Goal: Task Accomplishment & Management: Use online tool/utility

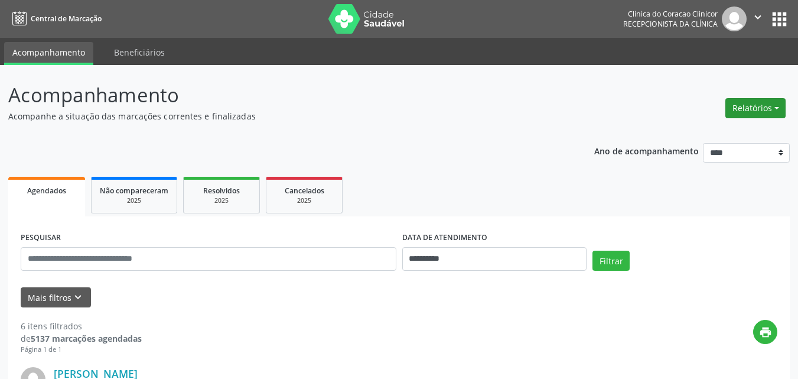
click at [744, 112] on button "Relatórios" at bounding box center [755, 108] width 60 height 20
click at [703, 136] on link "Agendamentos" at bounding box center [722, 133] width 127 height 17
select select "*"
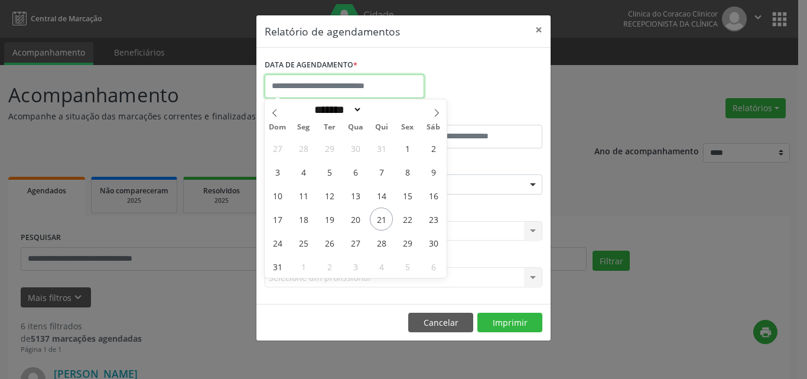
click at [346, 89] on input "text" at bounding box center [344, 86] width 159 height 24
click at [302, 247] on span "25" at bounding box center [303, 242] width 23 height 23
type input "**********"
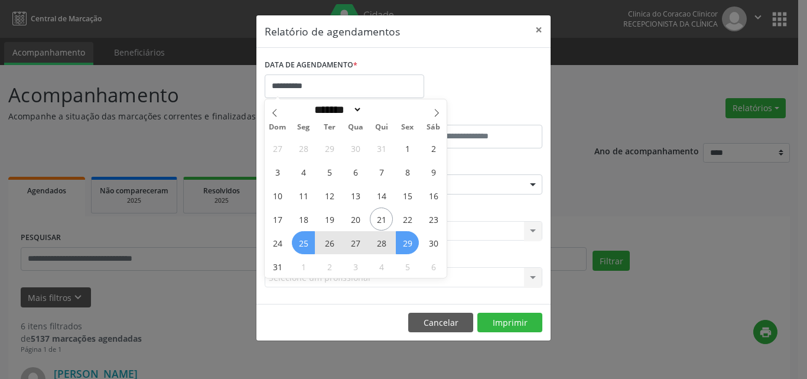
click at [410, 244] on span "29" at bounding box center [407, 242] width 23 height 23
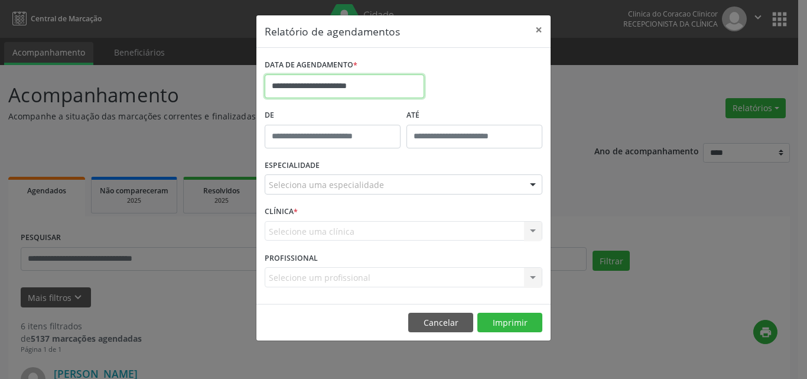
click at [298, 86] on input "**********" at bounding box center [344, 86] width 159 height 24
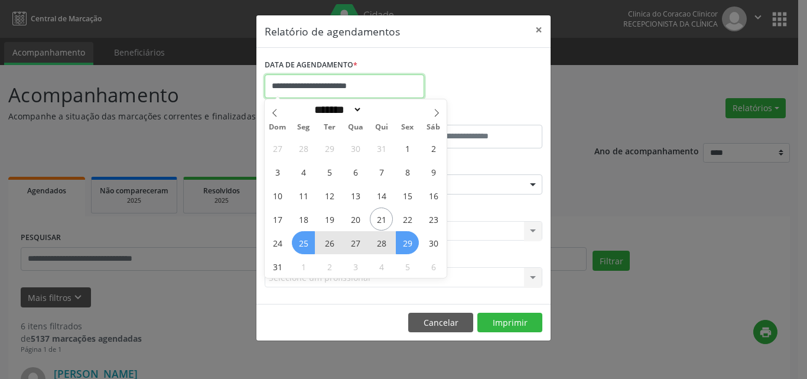
click at [403, 82] on input "**********" at bounding box center [344, 86] width 159 height 24
click at [392, 86] on input "**********" at bounding box center [344, 86] width 159 height 24
click at [289, 87] on input "**********" at bounding box center [344, 86] width 159 height 24
click at [452, 327] on button "Cancelar" at bounding box center [440, 322] width 65 height 20
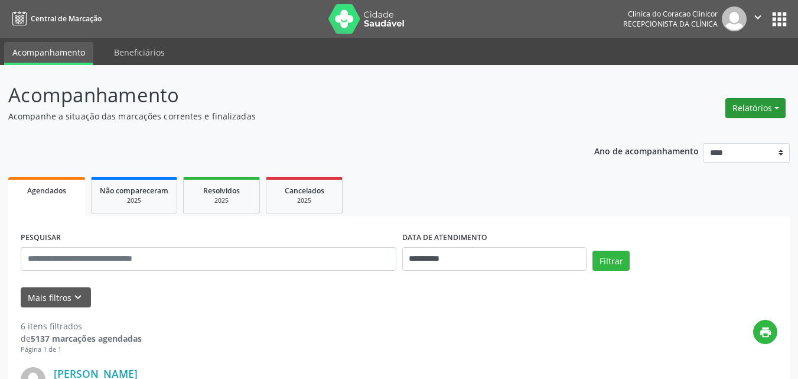
click at [747, 109] on button "Relatórios" at bounding box center [755, 108] width 60 height 20
click at [714, 133] on link "Agendamentos" at bounding box center [722, 133] width 127 height 17
select select "*"
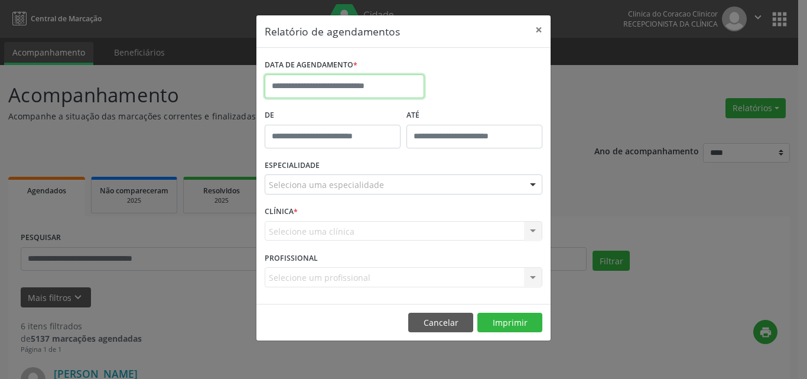
click at [320, 86] on input "text" at bounding box center [344, 86] width 159 height 24
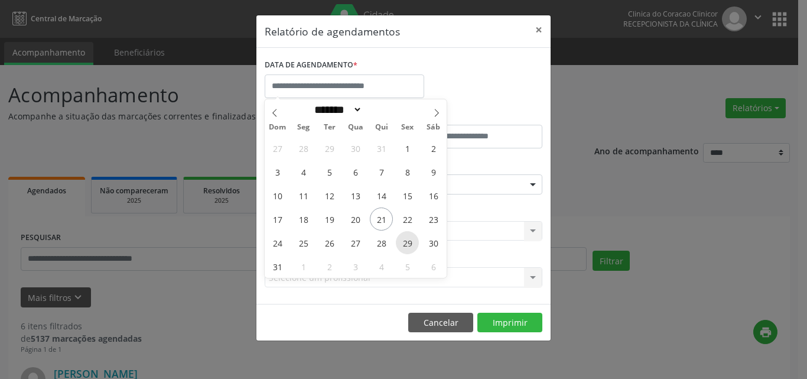
click at [412, 243] on span "29" at bounding box center [407, 242] width 23 height 23
type input "**********"
click at [411, 246] on span "29" at bounding box center [407, 242] width 23 height 23
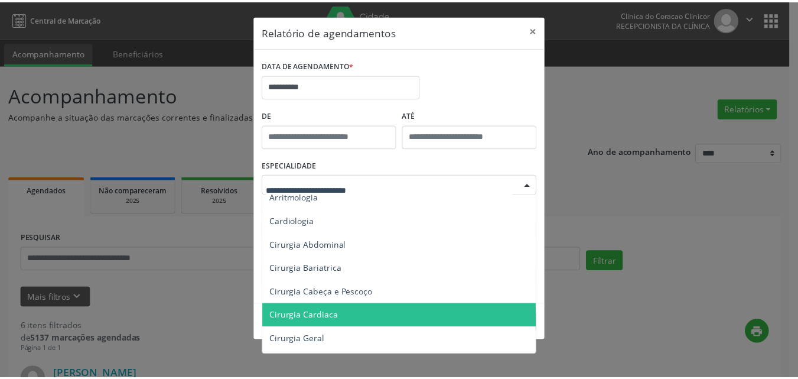
scroll to position [59, 0]
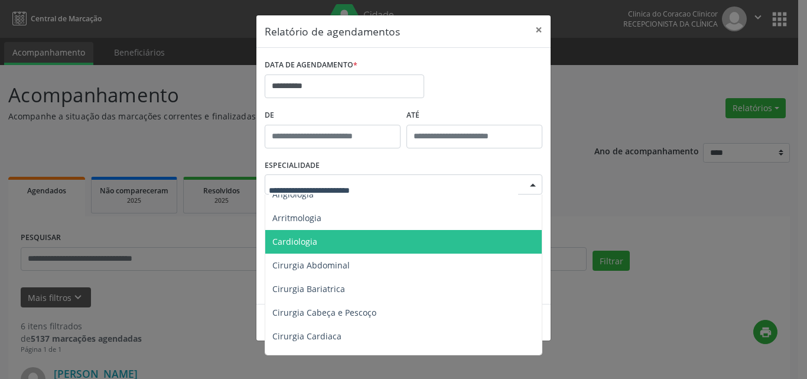
click at [309, 239] on span "Cardiologia" at bounding box center [294, 241] width 45 height 11
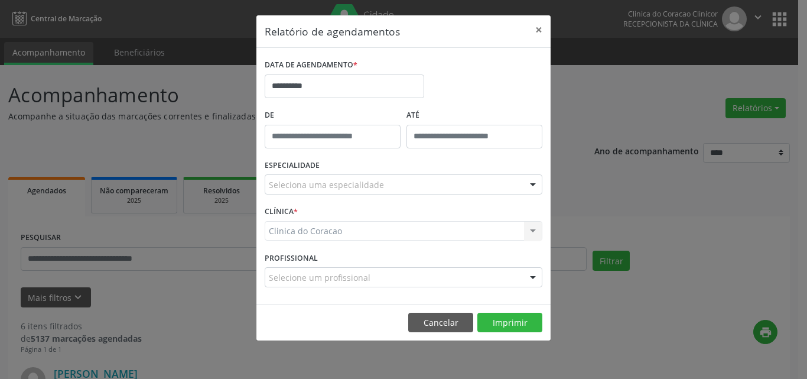
click at [325, 233] on div "Clinica do Coracao Clinica do Coracao Nenhum resultado encontrado para: " " Não…" at bounding box center [404, 231] width 278 height 20
click at [317, 228] on div "Clinica do Coracao Clinica do Coracao Nenhum resultado encontrado para: " " Não…" at bounding box center [404, 231] width 278 height 20
click at [456, 228] on div "Clinica do Coracao Clinica do Coracao Nenhum resultado encontrado para: " " Não…" at bounding box center [404, 231] width 278 height 20
click at [400, 236] on div "Clinica do Coracao Clinica do Coracao Nenhum resultado encontrado para: " " Não…" at bounding box center [404, 231] width 278 height 20
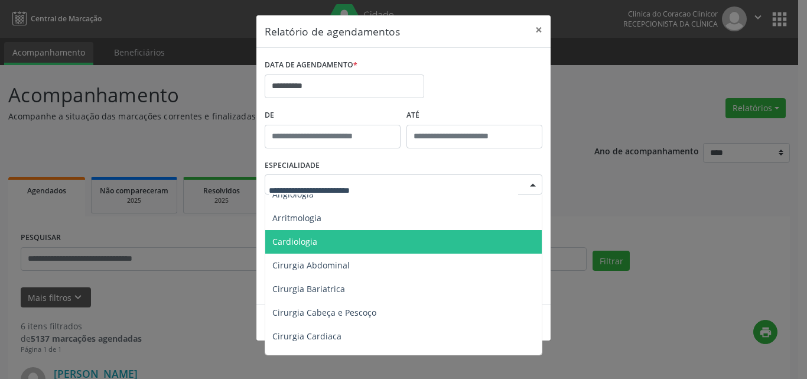
click at [322, 244] on span "Cardiologia" at bounding box center [404, 242] width 278 height 24
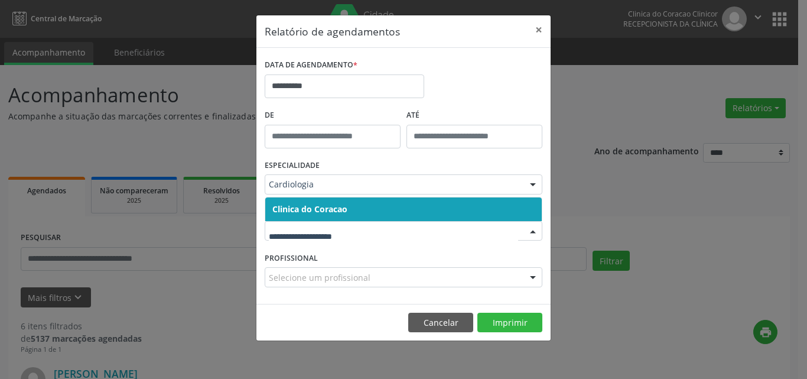
click at [352, 205] on span "Clinica do Coracao" at bounding box center [403, 209] width 276 height 24
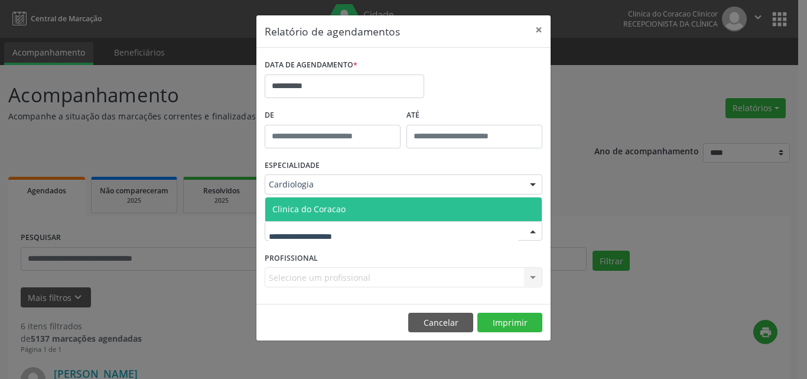
click at [338, 207] on span "Clinica do Coracao" at bounding box center [308, 208] width 73 height 11
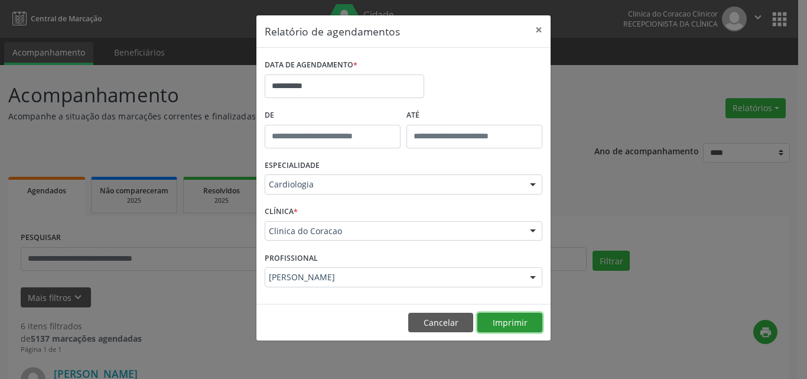
click at [494, 318] on button "Imprimir" at bounding box center [509, 322] width 65 height 20
click at [441, 323] on button "Cancelar" at bounding box center [440, 322] width 65 height 20
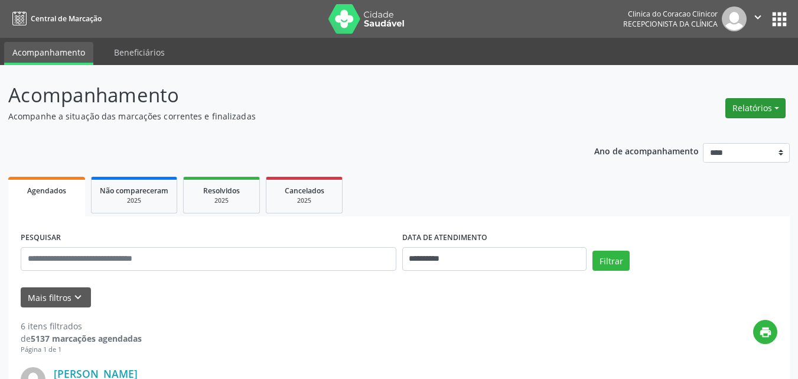
click at [751, 106] on button "Relatórios" at bounding box center [755, 108] width 60 height 20
click at [698, 133] on link "Agendamentos" at bounding box center [722, 133] width 127 height 17
select select "*"
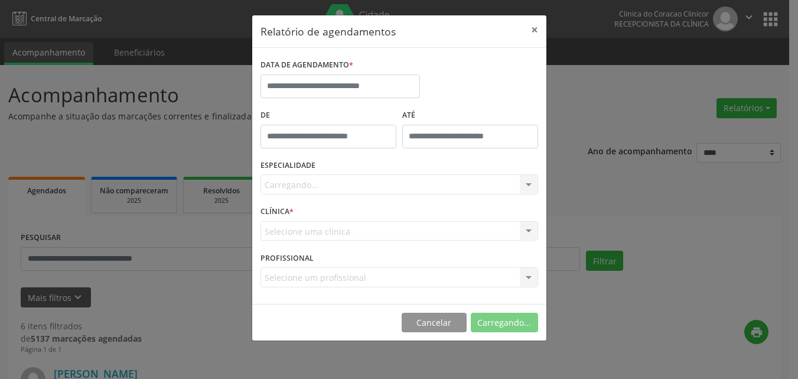
click at [698, 133] on div "Relatório de agendamentos × DATA DE AGENDAMENTO * De ATÉ ESPECIALIDADE [GEOGRAP…" at bounding box center [399, 189] width 798 height 379
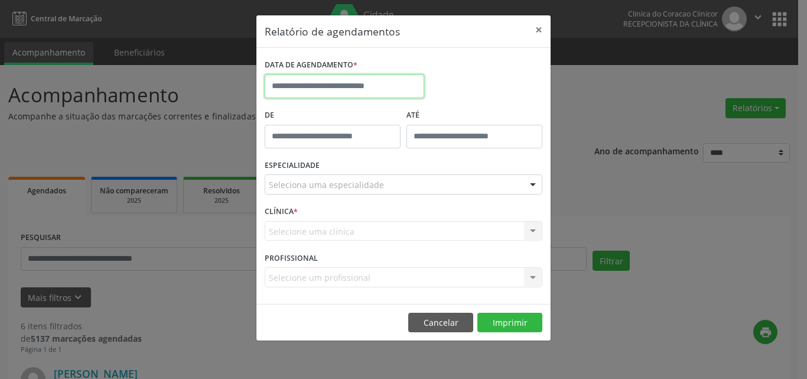
click at [345, 89] on input "text" at bounding box center [344, 86] width 159 height 24
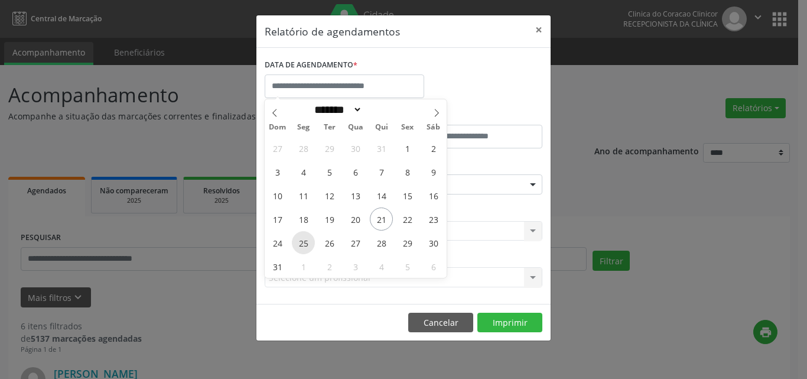
click at [304, 240] on span "25" at bounding box center [303, 242] width 23 height 23
type input "**********"
click at [301, 245] on span "25" at bounding box center [303, 242] width 23 height 23
click at [301, 245] on div "CLÍNICA * Selecione uma clínica Clinica do Coracao Nenhum resultado encontrado …" at bounding box center [404, 226] width 284 height 46
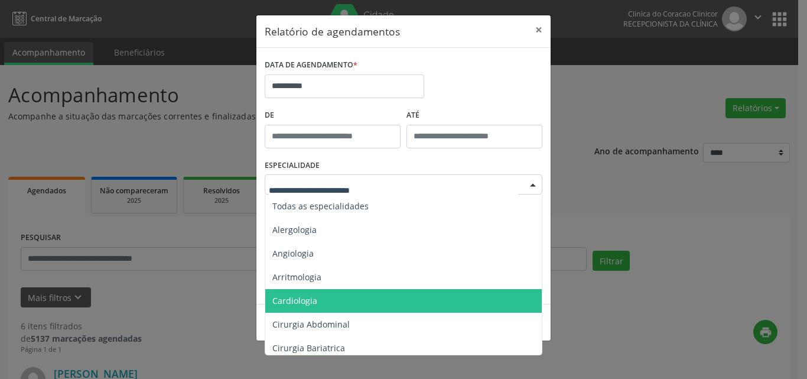
click at [309, 306] on span "Cardiologia" at bounding box center [404, 301] width 278 height 24
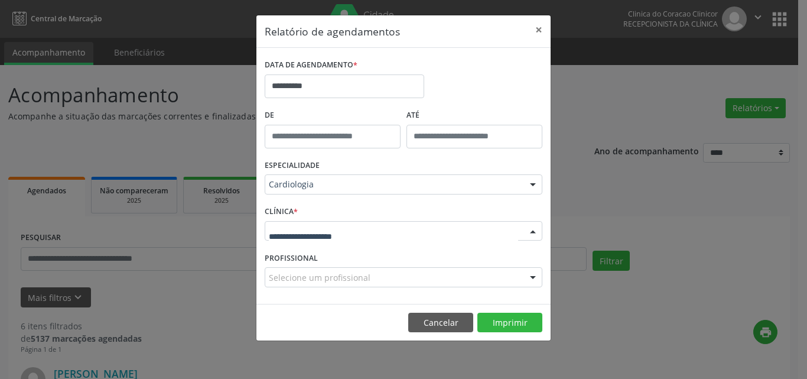
click at [287, 230] on input "text" at bounding box center [393, 237] width 249 height 24
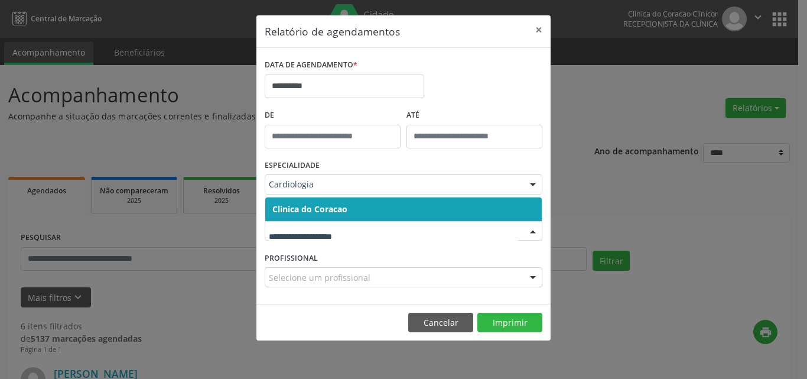
click at [310, 202] on span "Clinica do Coracao" at bounding box center [403, 209] width 276 height 24
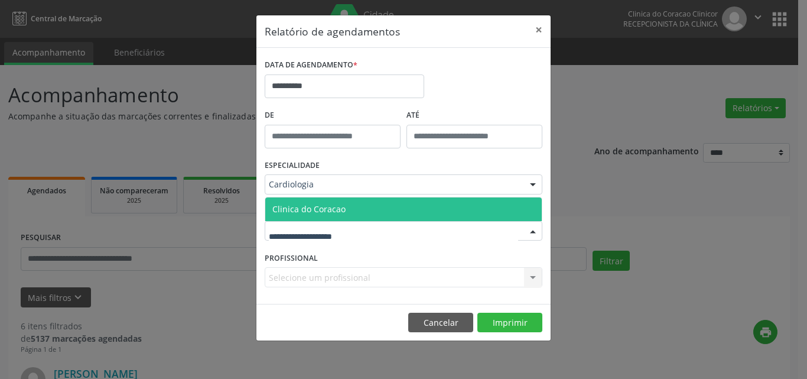
click at [330, 206] on span "Clinica do Coracao" at bounding box center [308, 208] width 73 height 11
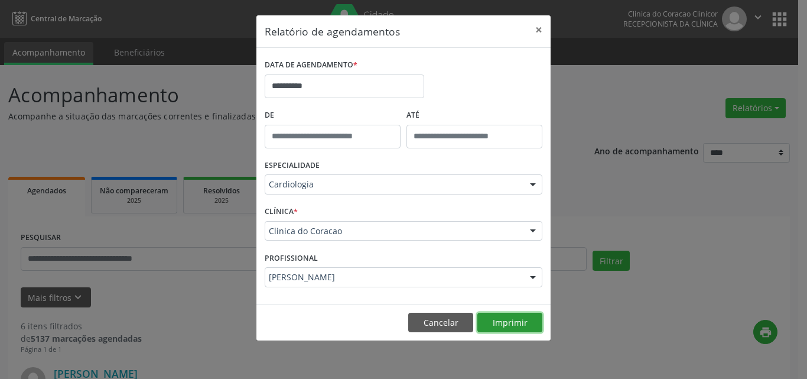
click at [495, 319] on button "Imprimir" at bounding box center [509, 322] width 65 height 20
click at [533, 32] on button "×" at bounding box center [539, 29] width 24 height 29
